Goal: Navigation & Orientation: Find specific page/section

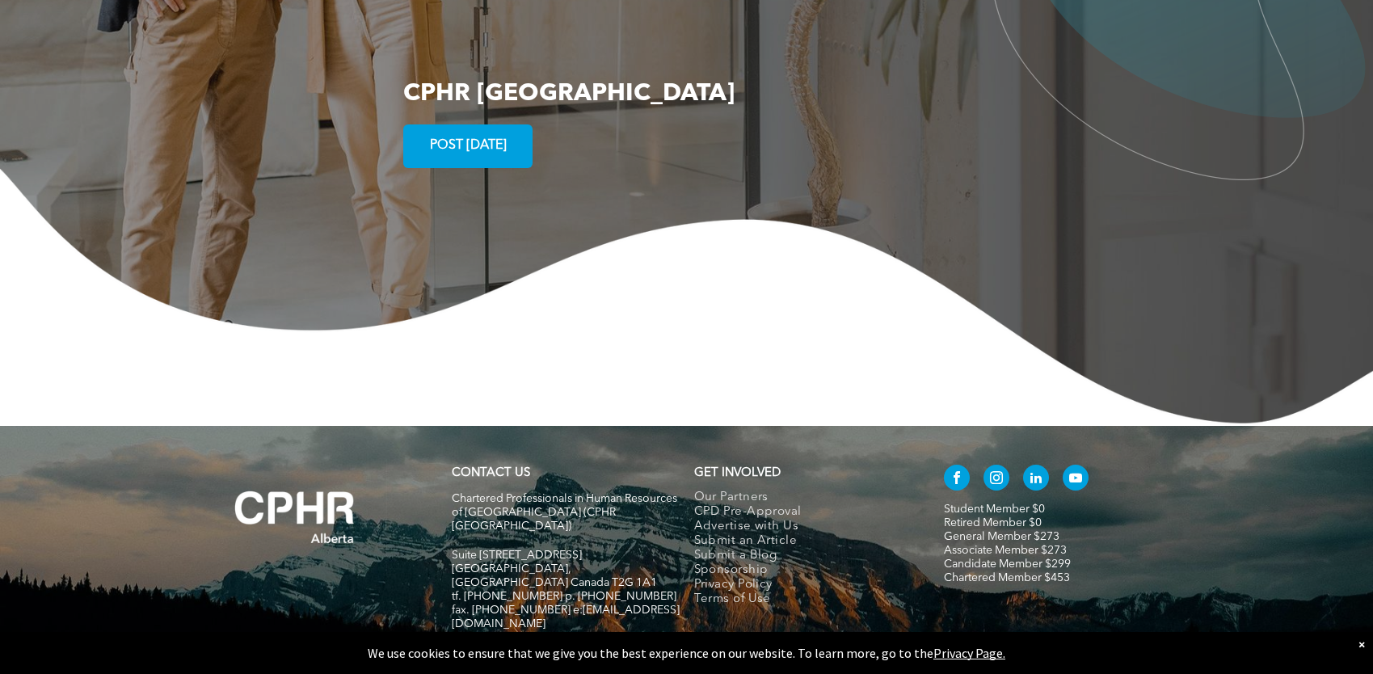
scroll to position [3120, 0]
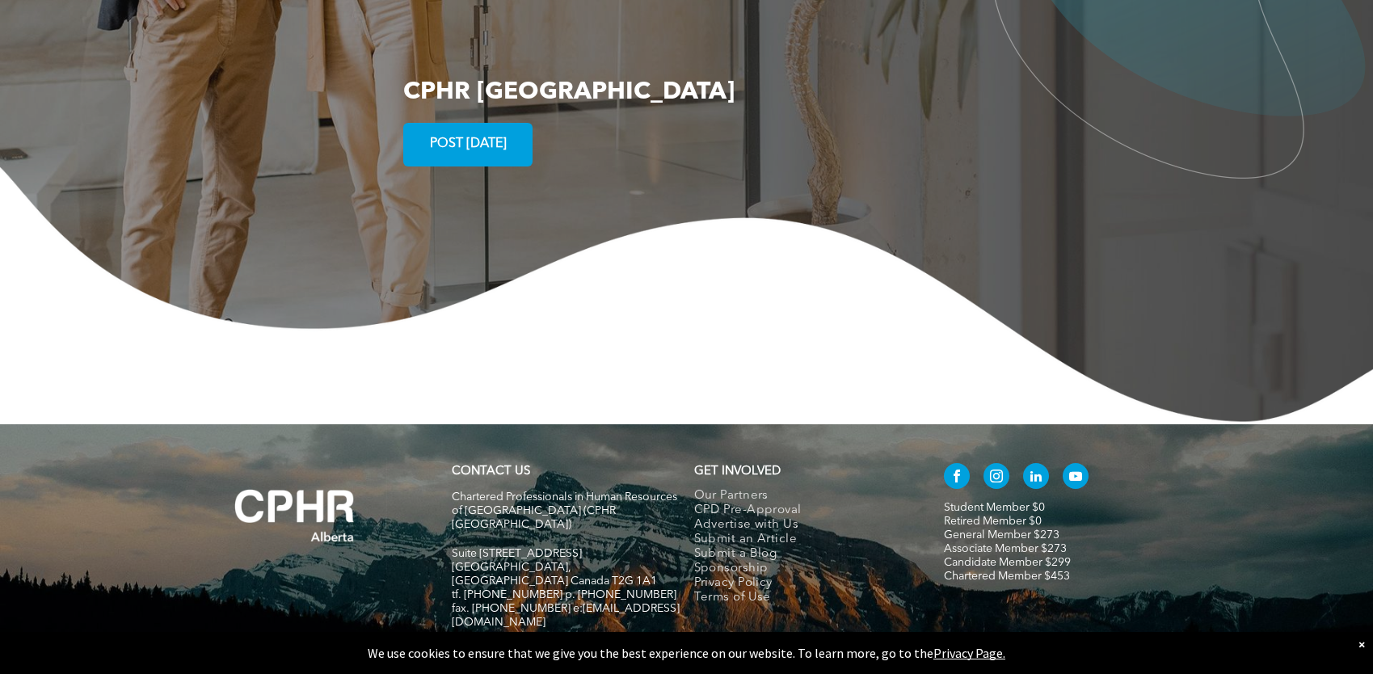
click at [1361, 638] on div "×" at bounding box center [1362, 644] width 6 height 16
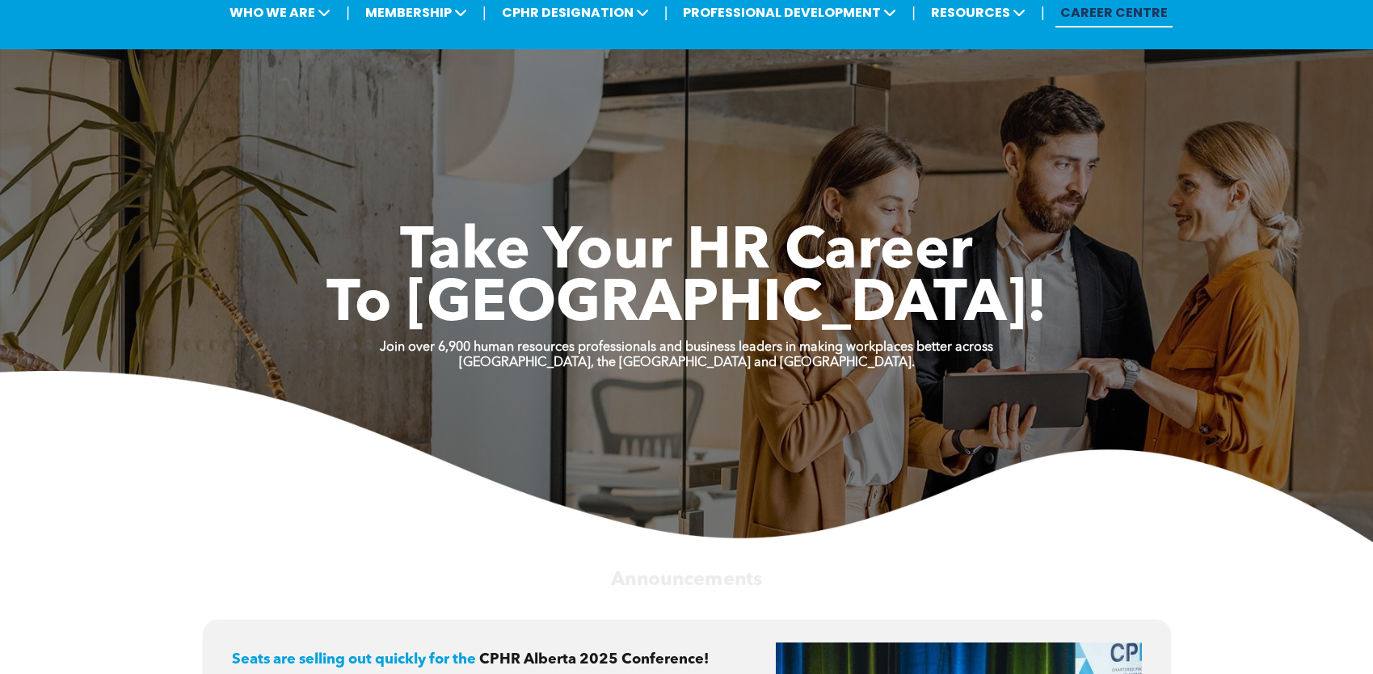
scroll to position [0, 0]
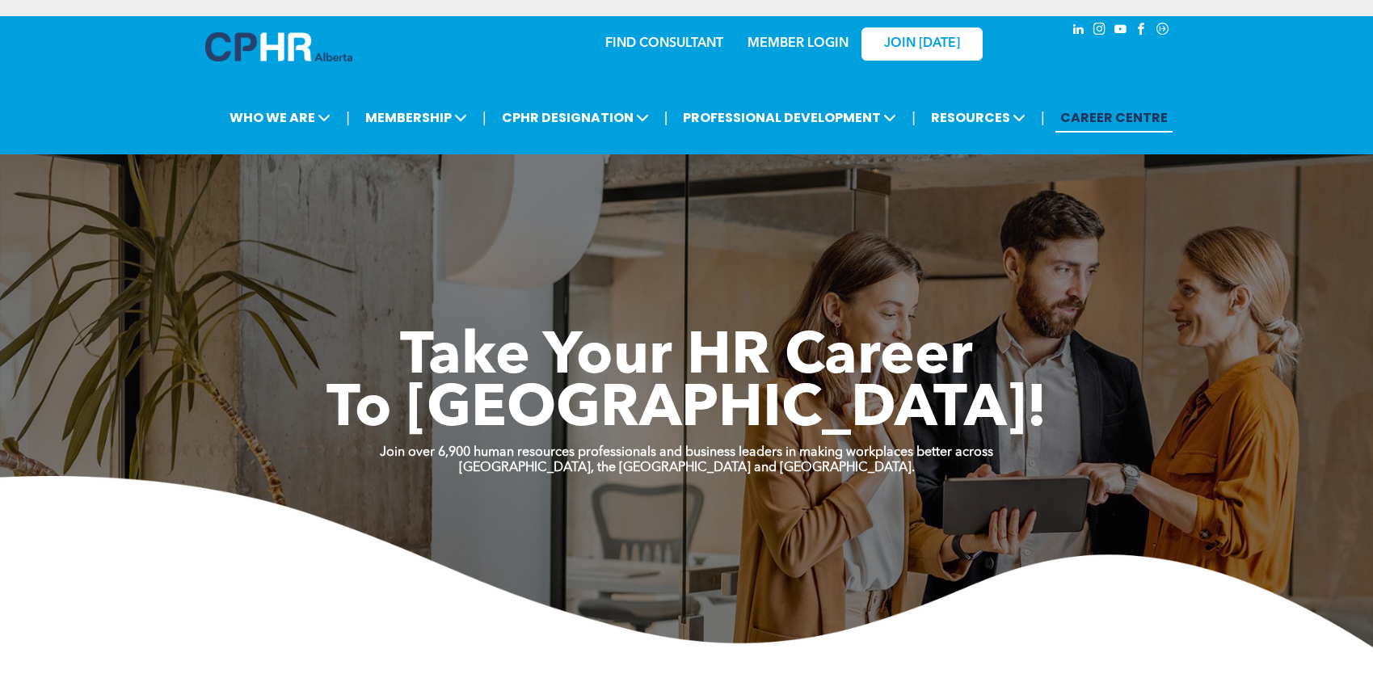
click at [1131, 116] on link "CAREER CENTRE" at bounding box center [1114, 118] width 117 height 30
